Goal: Information Seeking & Learning: Learn about a topic

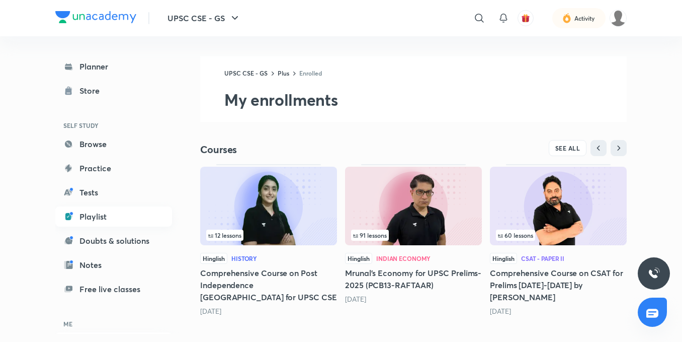
click at [85, 207] on link "Playlist" at bounding box center [113, 216] width 117 height 20
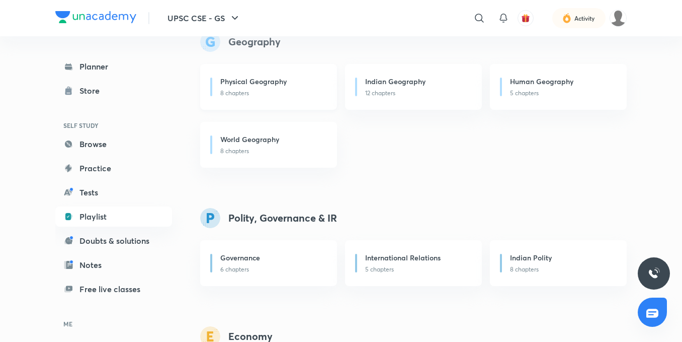
scroll to position [654, 0]
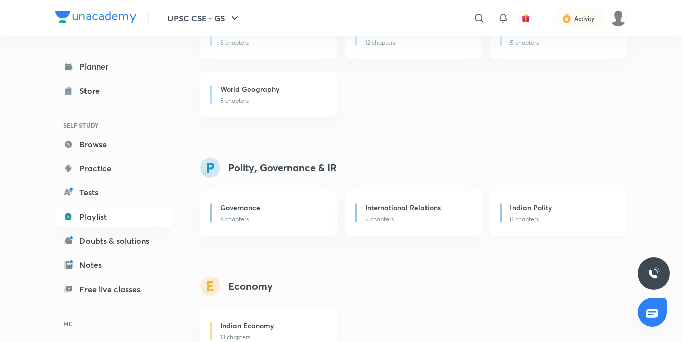
click at [512, 209] on h6 "Indian Polity" at bounding box center [531, 207] width 42 height 11
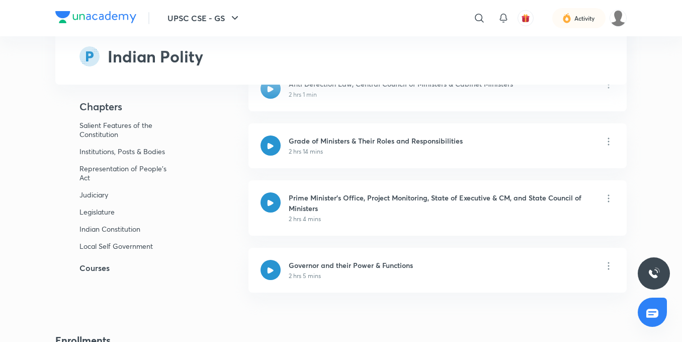
scroll to position [3876, 0]
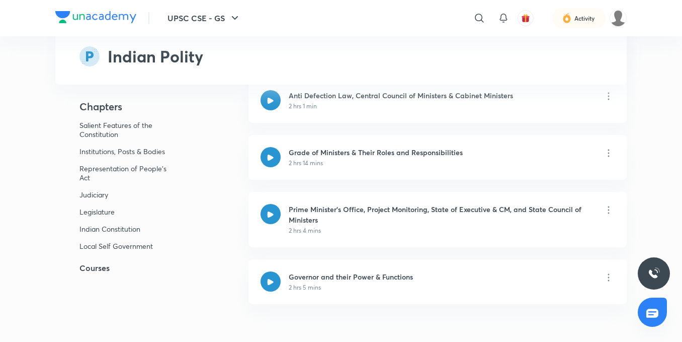
click at [86, 265] on h5 "Courses" at bounding box center [135, 268] width 161 height 12
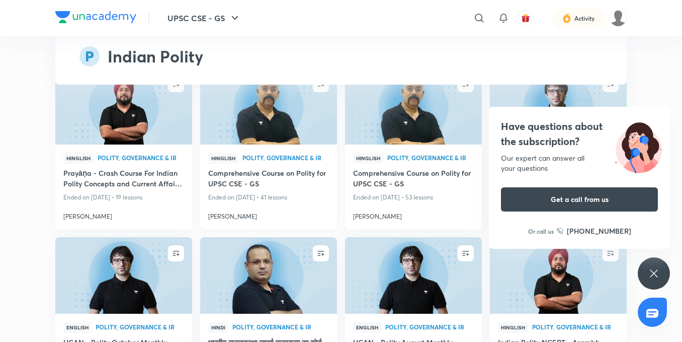
scroll to position [4471, 0]
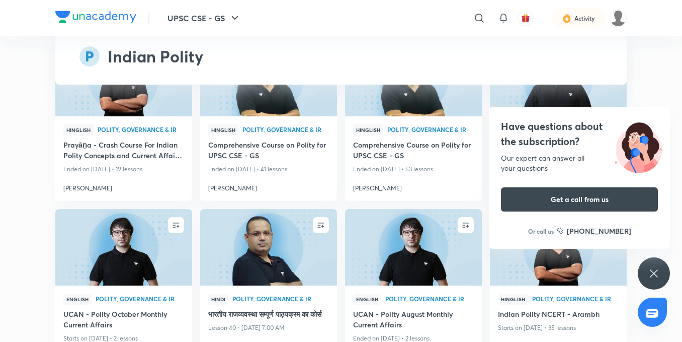
click at [660, 268] on div "Have questions about the subscription? Our expert can answer all your questions…" at bounding box center [654, 273] width 32 height 32
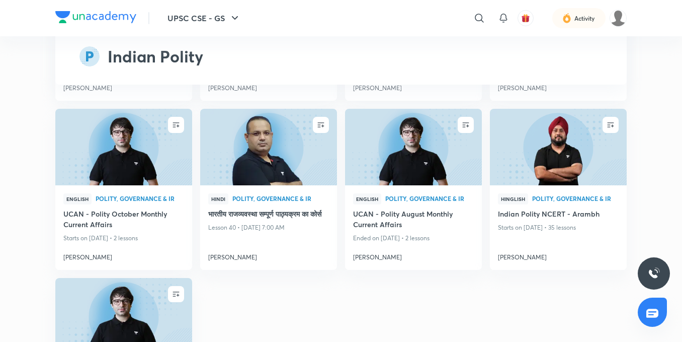
scroll to position [4522, 0]
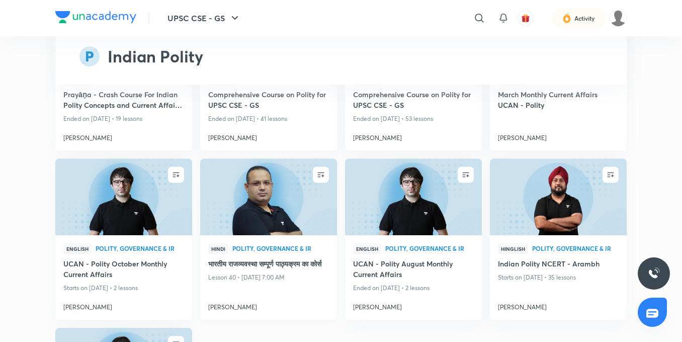
click at [304, 206] on img at bounding box center [268, 197] width 139 height 78
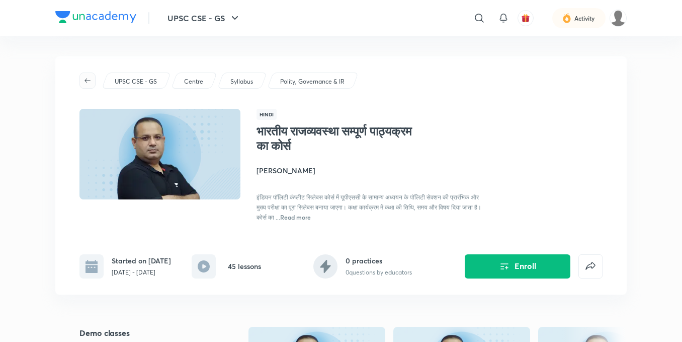
click at [86, 77] on icon "button" at bounding box center [88, 81] width 8 height 8
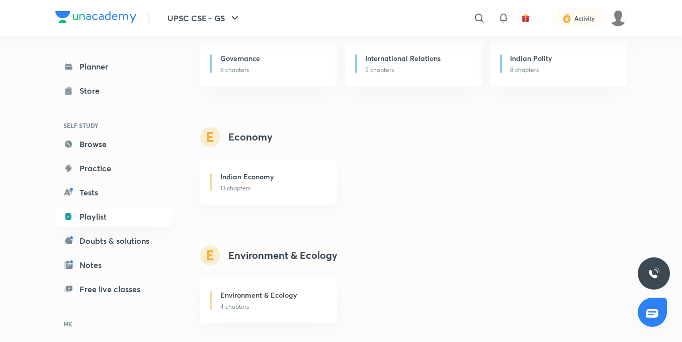
scroll to position [826, 0]
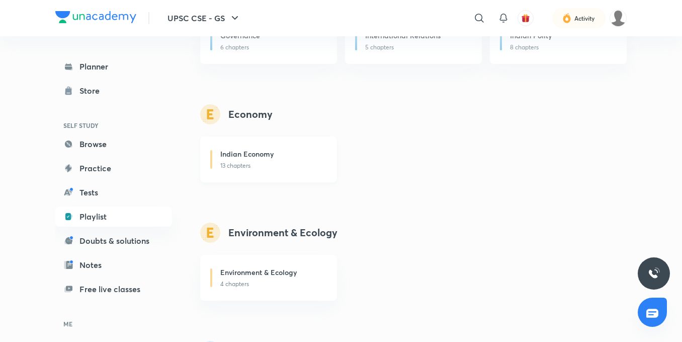
click at [316, 156] on div "Indian Economy" at bounding box center [272, 154] width 105 height 13
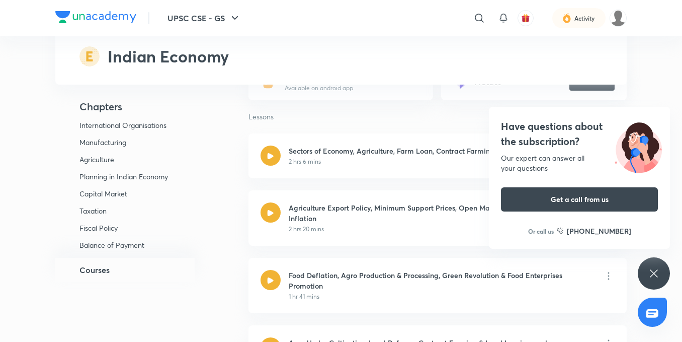
scroll to position [856, 0]
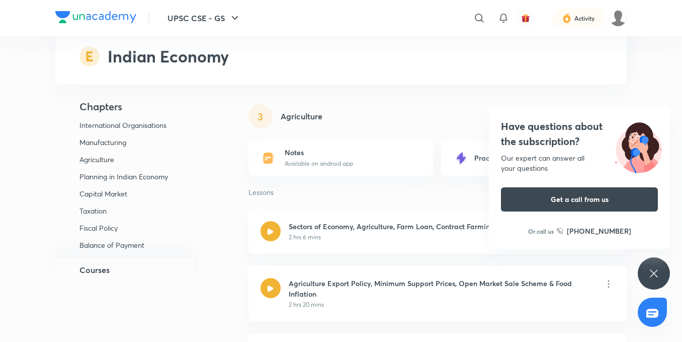
click at [101, 273] on h5 "Courses" at bounding box center [95, 270] width 30 height 12
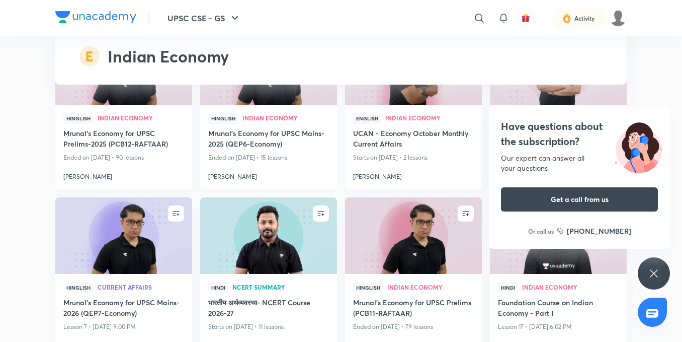
scroll to position [5403, 0]
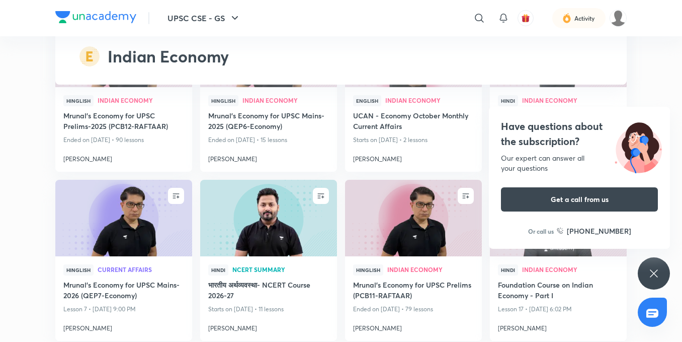
click at [652, 267] on icon at bounding box center [654, 273] width 12 height 12
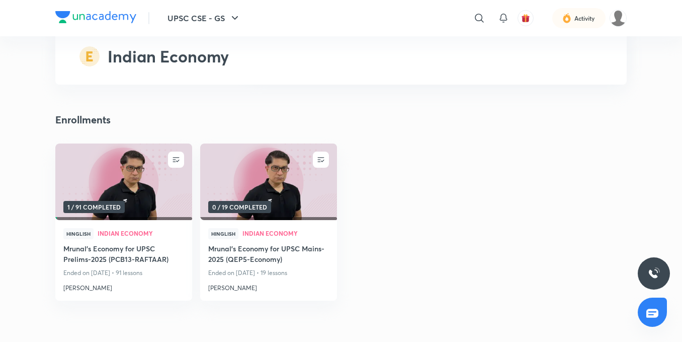
scroll to position [5151, 0]
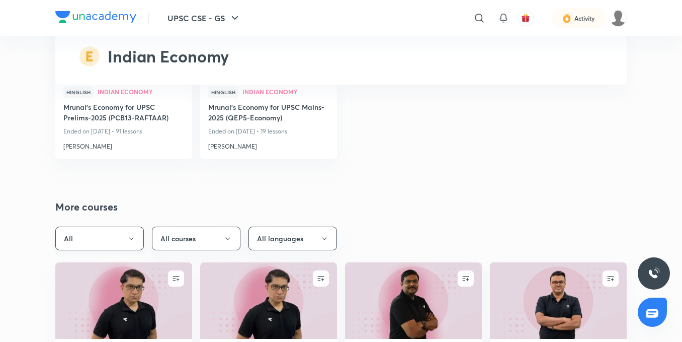
click at [130, 235] on icon "button" at bounding box center [131, 239] width 8 height 8
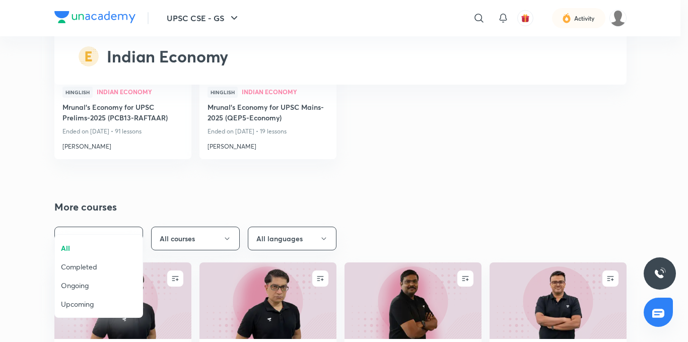
click at [130, 214] on div at bounding box center [344, 171] width 688 height 342
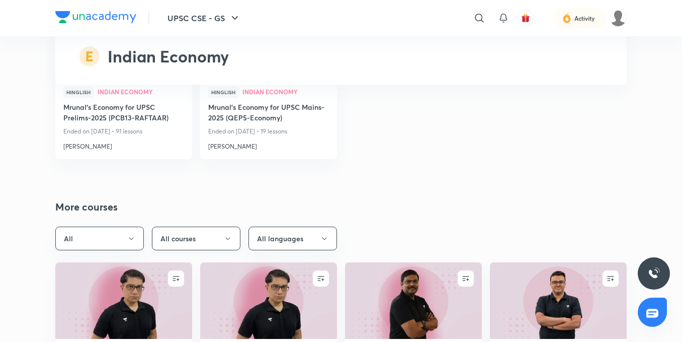
click at [232, 226] on button "All courses" at bounding box center [196, 238] width 89 height 24
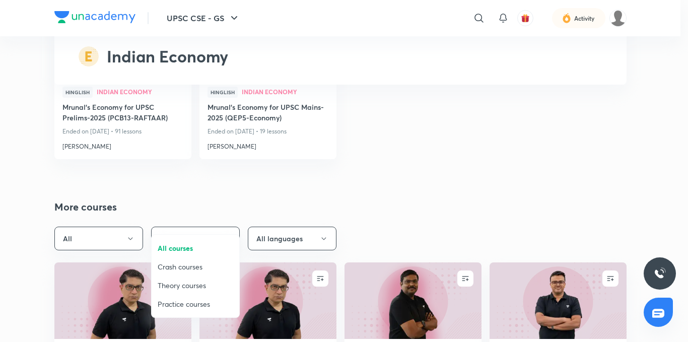
click at [232, 210] on div at bounding box center [344, 171] width 688 height 342
click at [232, 210] on div "All courses Crash courses Theory courses Practice courses" at bounding box center [344, 171] width 688 height 342
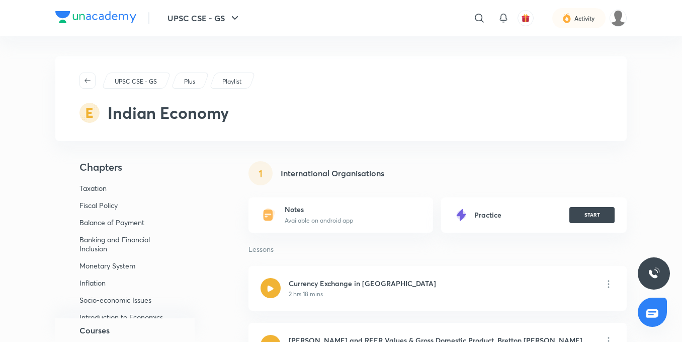
scroll to position [95, 0]
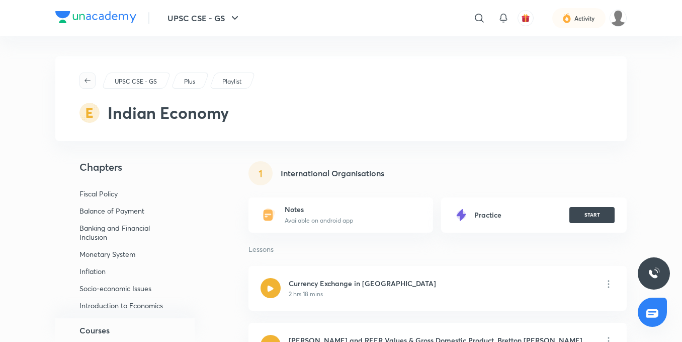
click at [89, 74] on button "button" at bounding box center [88, 80] width 16 height 16
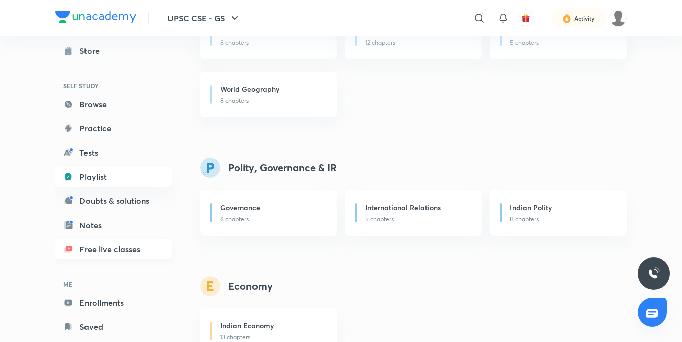
scroll to position [63, 0]
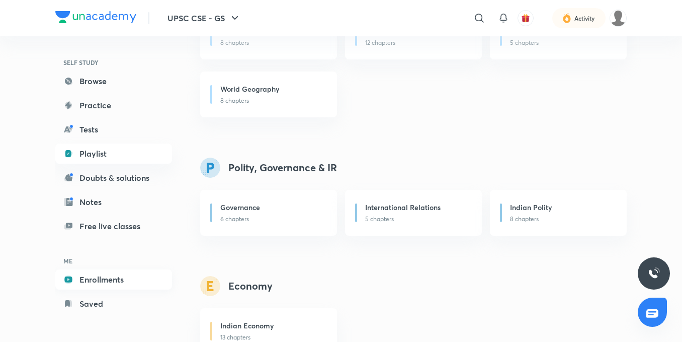
click at [102, 278] on link "Enrollments" at bounding box center [113, 279] width 117 height 20
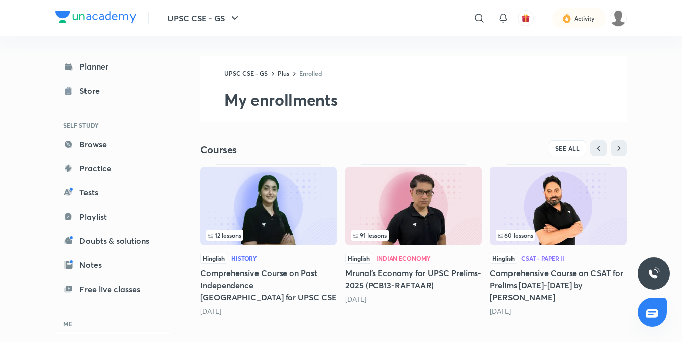
click at [449, 222] on img at bounding box center [413, 206] width 137 height 79
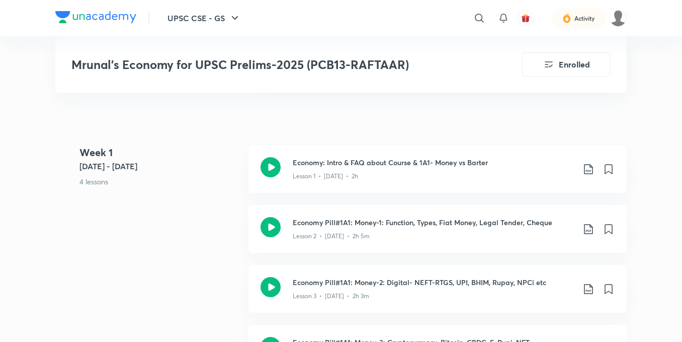
scroll to position [604, 0]
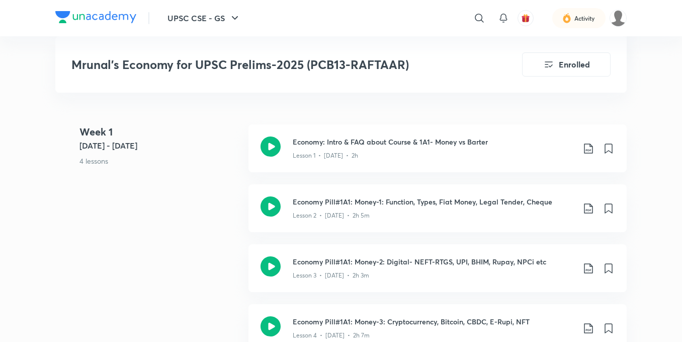
click at [454, 51] on div "Mrunal’s Economy for UPSC Prelims-2025 (PCB13-RAFTAAR) Enrolled" at bounding box center [341, 64] width 572 height 56
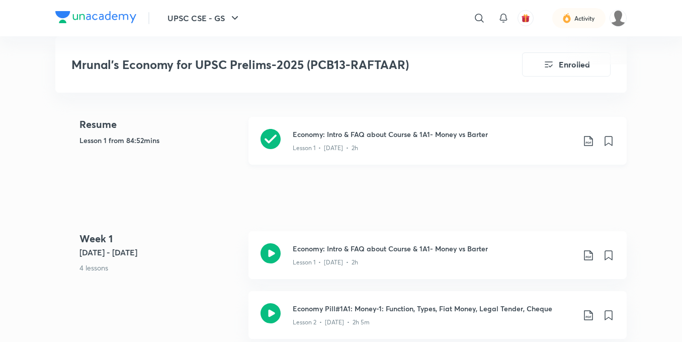
scroll to position [503, 0]
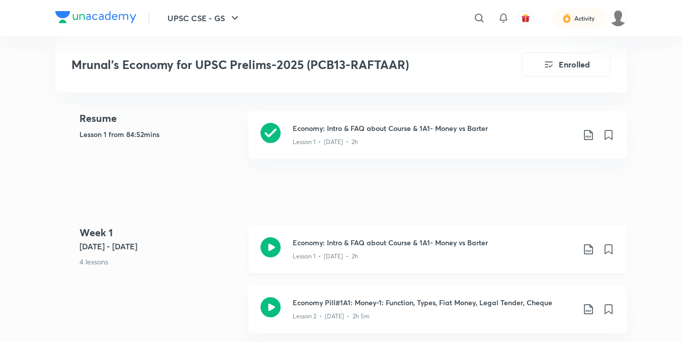
click at [389, 237] on h3 "Economy: Intro & FAQ about Course & 1A1- Money vs Barter" at bounding box center [434, 242] width 282 height 11
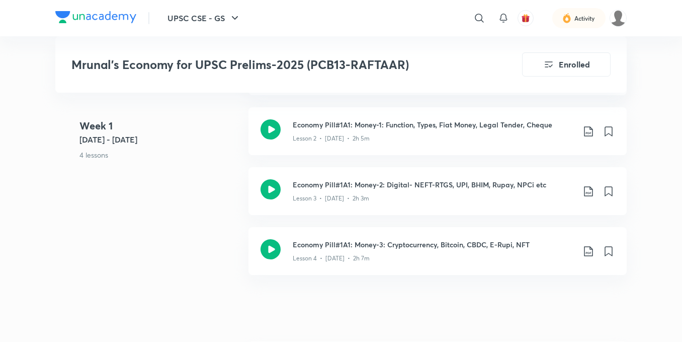
scroll to position [705, 0]
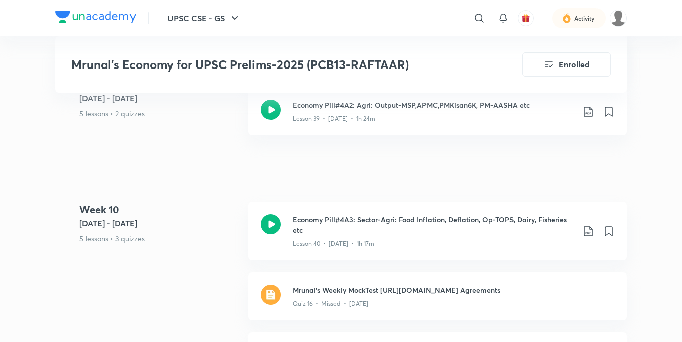
scroll to position [4313, 0]
